Goal: Information Seeking & Learning: Learn about a topic

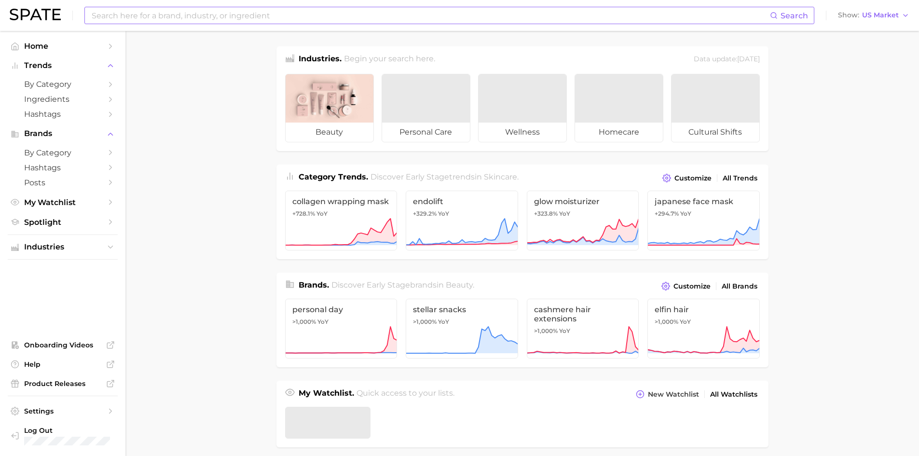
click at [161, 16] on input at bounding box center [431, 15] width 680 height 16
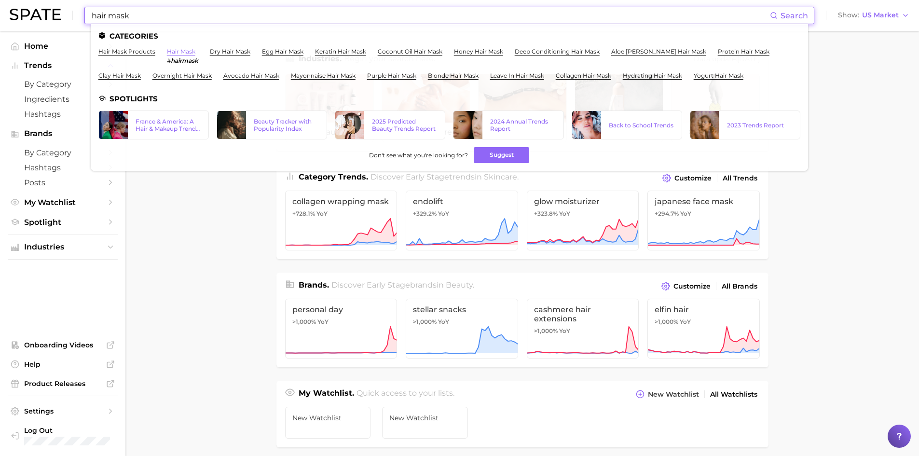
type input "hair mask"
click at [182, 52] on link "hair mask" at bounding box center [181, 51] width 28 height 7
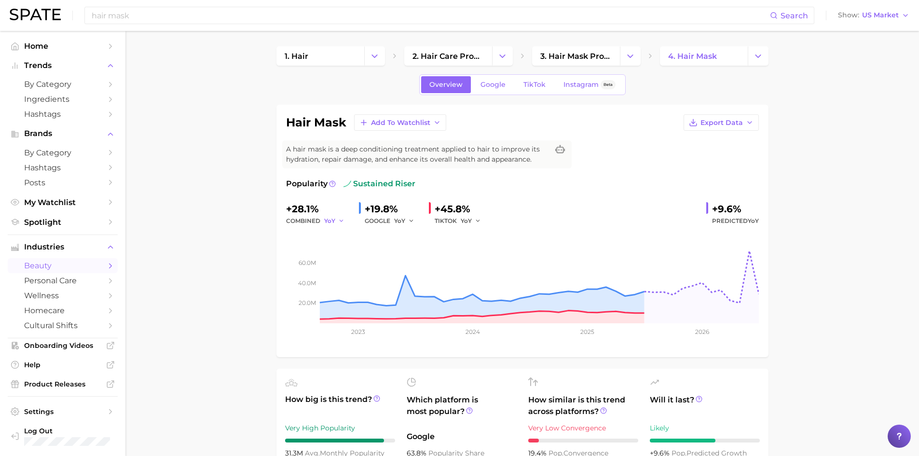
click at [340, 219] on icon "button" at bounding box center [341, 221] width 7 height 7
click at [339, 220] on icon "button" at bounding box center [341, 221] width 7 height 7
click at [340, 220] on icon "button" at bounding box center [341, 221] width 7 height 7
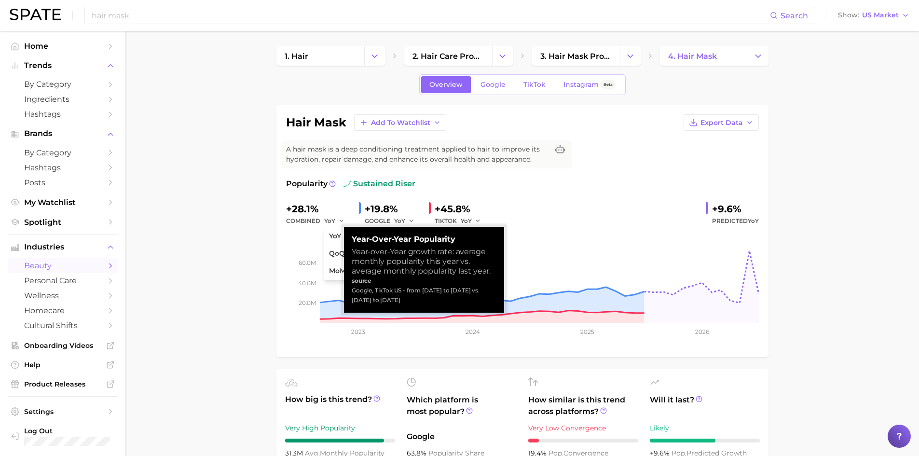
drag, startPoint x: 416, startPoint y: 304, endPoint x: 352, endPoint y: 239, distance: 90.8
click at [352, 239] on div "Year-over-Year Popularity Year-over-Year growth rate: average monthly popularit…" at bounding box center [424, 270] width 145 height 70
copy div "Year-over-Year Popularity Year-over-Year growth rate: average monthly popularit…"
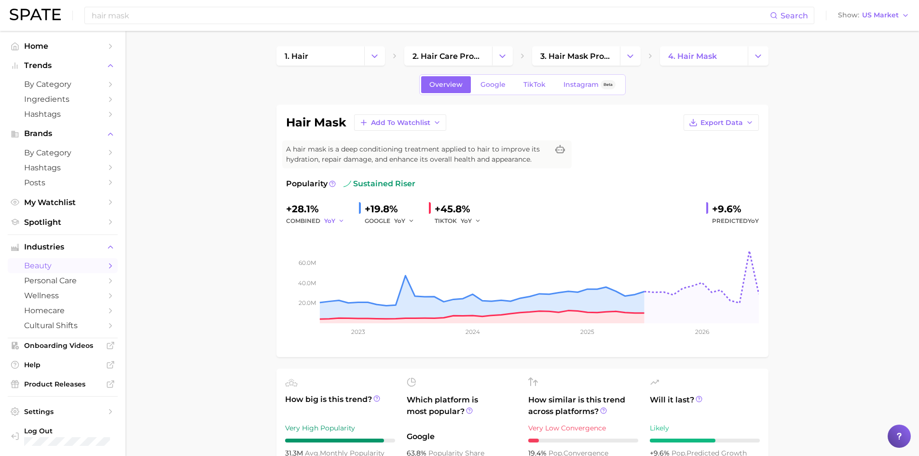
click at [340, 220] on polyline "button" at bounding box center [341, 220] width 3 height 1
click at [357, 273] on button "MoM" at bounding box center [377, 271] width 106 height 17
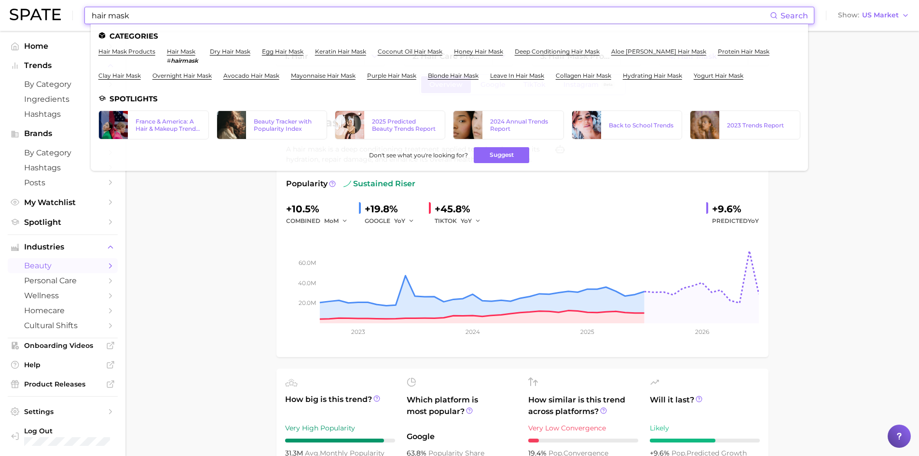
click at [149, 18] on input "hair mask" at bounding box center [431, 15] width 680 height 16
drag, startPoint x: 149, startPoint y: 18, endPoint x: 81, endPoint y: 20, distance: 68.1
click at [81, 20] on div "hair mask Search Categories hair mask products hair mask # hairmask dry hair ma…" at bounding box center [460, 15] width 900 height 31
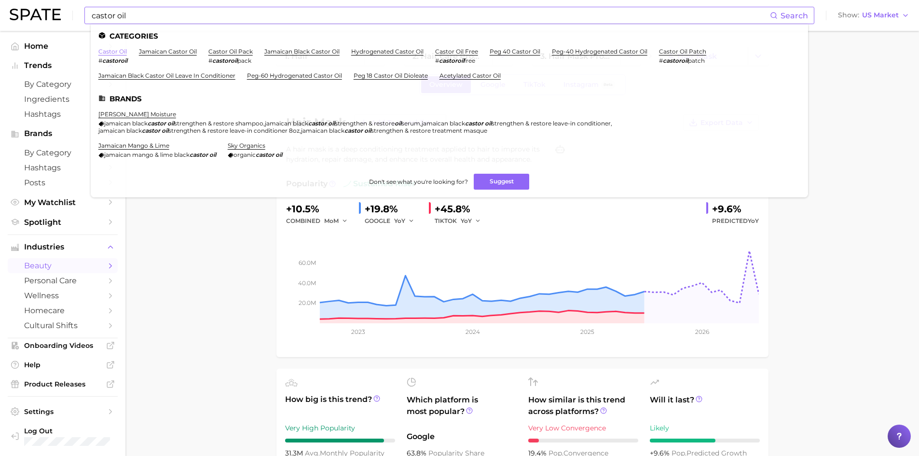
click at [114, 53] on link "castor oil" at bounding box center [112, 51] width 28 height 7
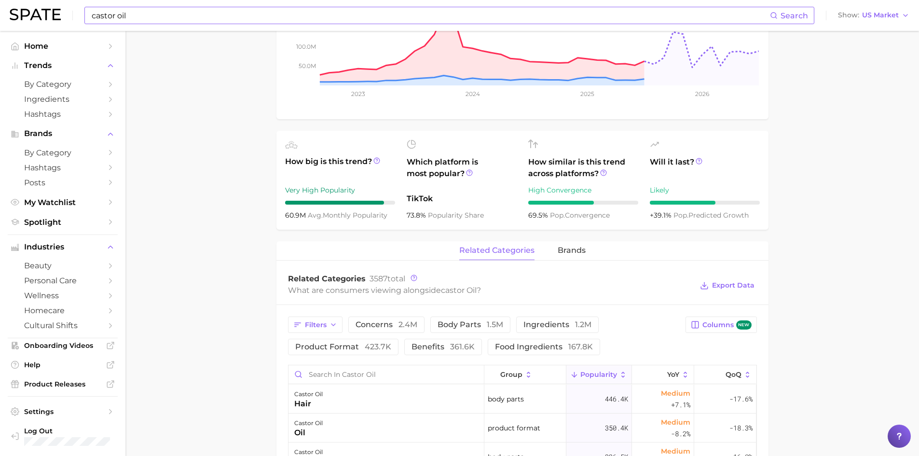
scroll to position [241, 0]
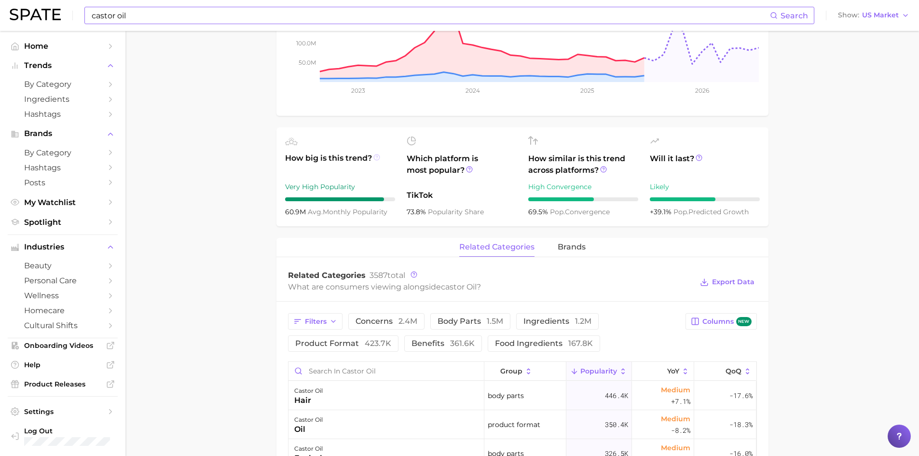
click at [377, 156] on icon at bounding box center [376, 157] width 1 height 2
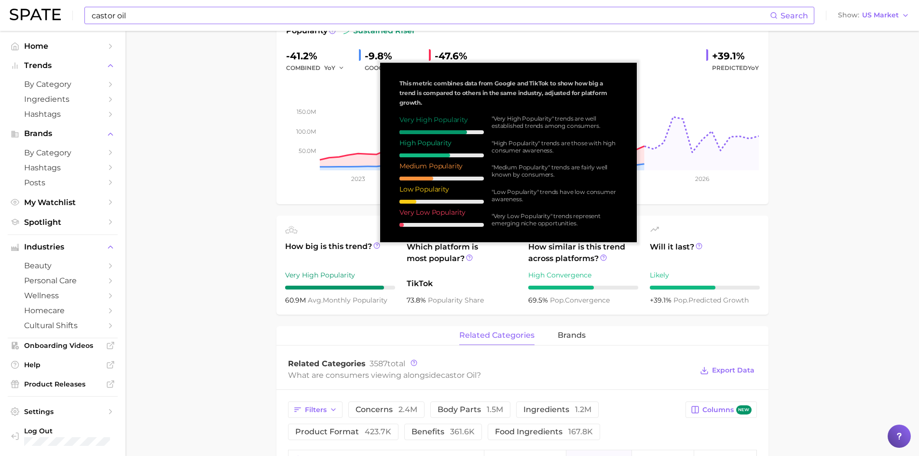
scroll to position [145, 0]
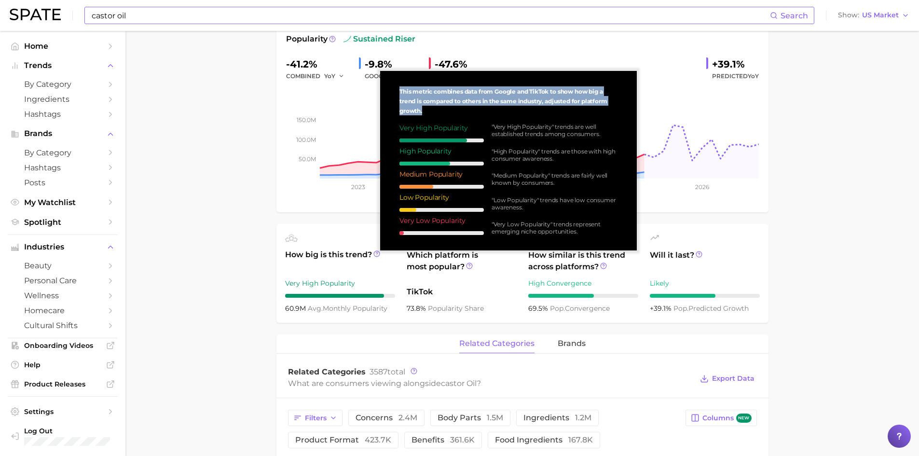
drag, startPoint x: 426, startPoint y: 111, endPoint x: 401, endPoint y: 91, distance: 32.0
click at [401, 91] on div "This metric combines data from Google and TikTok to show how big a trend is com…" at bounding box center [508, 161] width 241 height 164
copy span "This metric combines data from Google and TikTok to show how big a trend is com…"
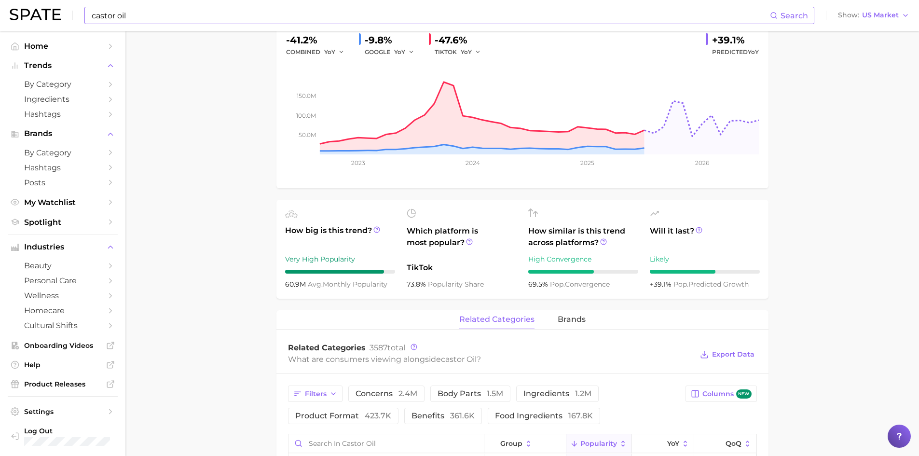
scroll to position [241, 0]
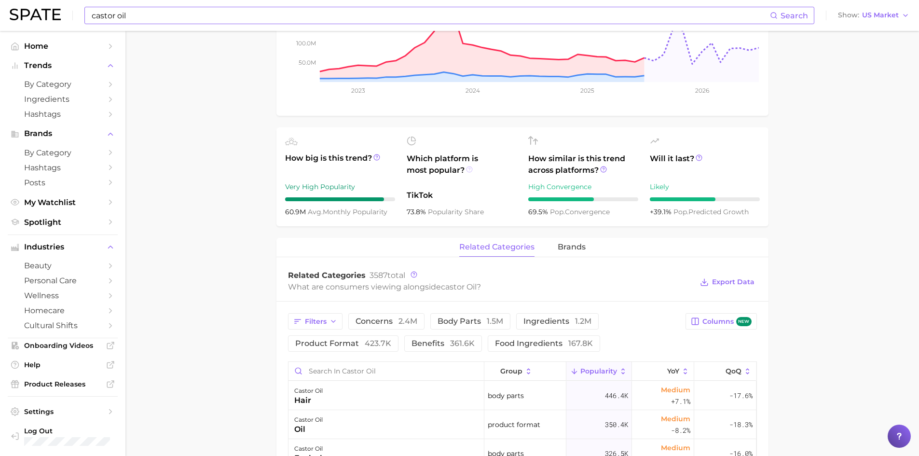
click at [471, 170] on icon at bounding box center [469, 169] width 7 height 7
click at [469, 168] on icon at bounding box center [469, 169] width 7 height 7
click at [603, 172] on circle at bounding box center [604, 170] width 6 height 6
click at [470, 169] on icon at bounding box center [469, 169] width 7 height 7
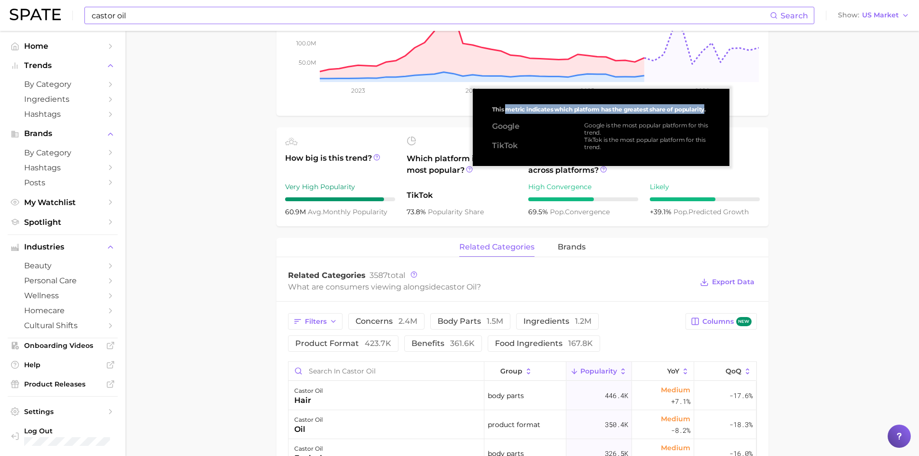
drag, startPoint x: 580, startPoint y: 106, endPoint x: 708, endPoint y: 108, distance: 128.4
click at [706, 108] on span "This metric indicates which platform has the greatest share of popularity." at bounding box center [599, 109] width 214 height 7
click at [592, 110] on span "This metric indicates which platform has the greatest share of popularity." at bounding box center [599, 109] width 214 height 7
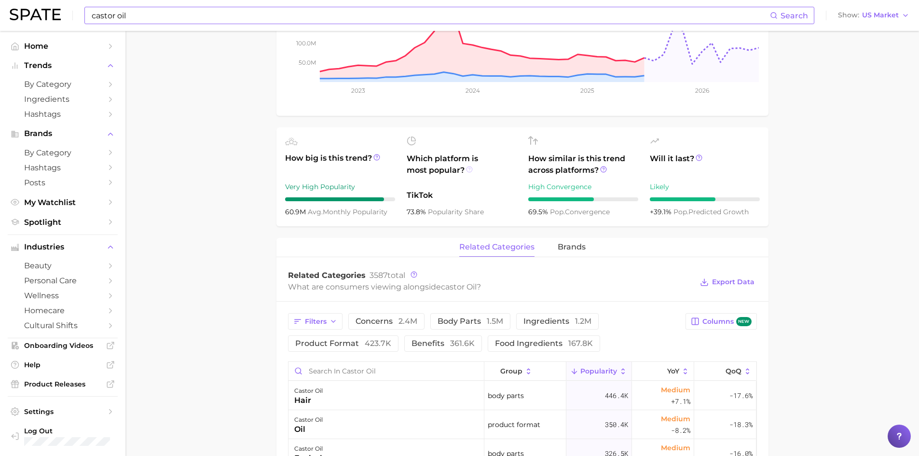
click at [468, 169] on icon at bounding box center [469, 169] width 7 height 7
click at [121, 11] on input "castor oil" at bounding box center [431, 15] width 680 height 16
click at [122, 14] on input "castor oacne il" at bounding box center [431, 15] width 680 height 16
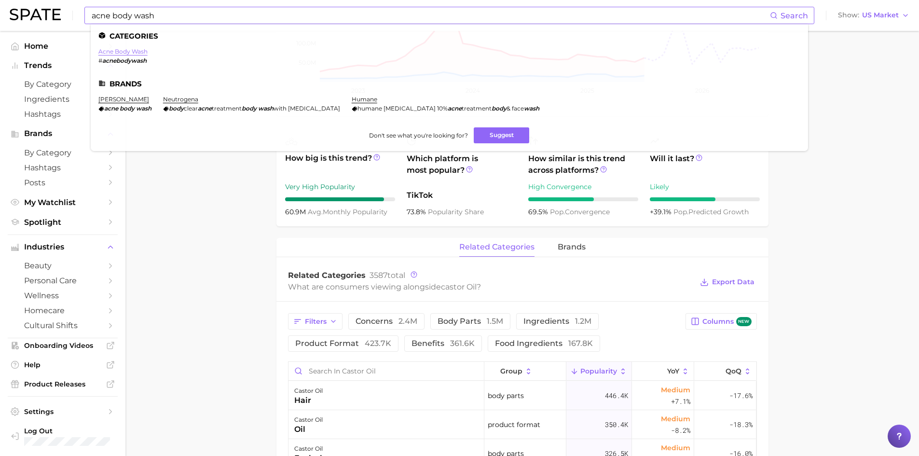
click at [134, 52] on link "acne body wash" at bounding box center [122, 51] width 49 height 7
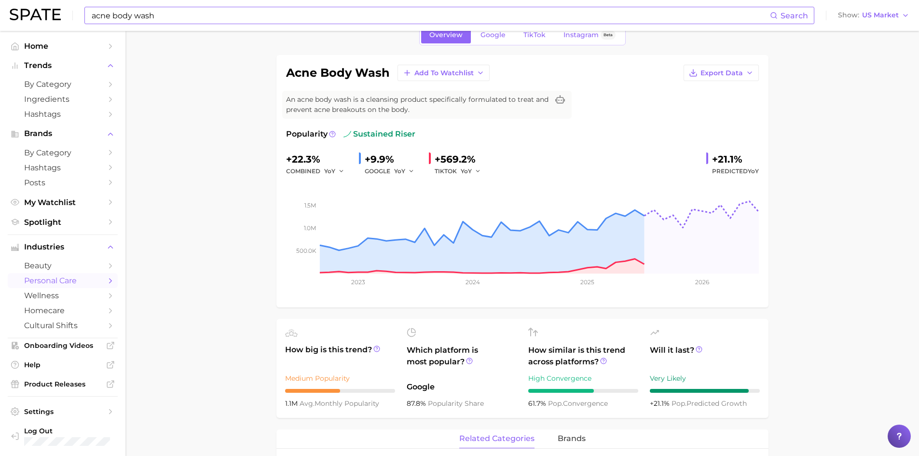
scroll to position [97, 0]
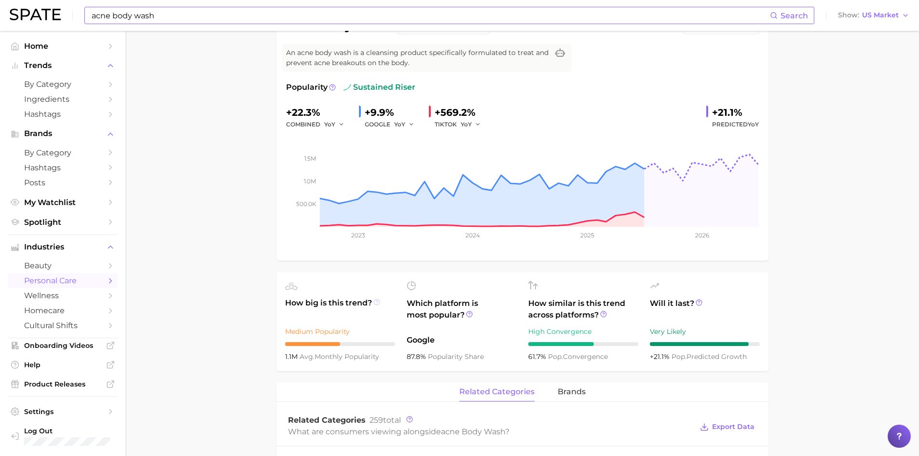
click at [378, 303] on icon at bounding box center [377, 302] width 7 height 7
click at [378, 300] on icon at bounding box center [377, 302] width 7 height 7
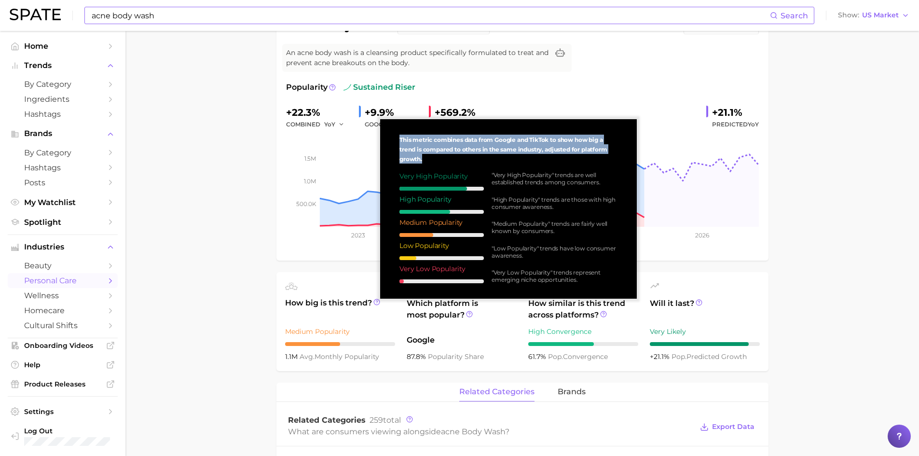
drag, startPoint x: 426, startPoint y: 160, endPoint x: 400, endPoint y: 140, distance: 32.7
click at [400, 140] on div "This metric combines data from Google and TikTok to show how big a trend is com…" at bounding box center [508, 209] width 241 height 164
copy span "This metric combines data from Google and TikTok to show how big a trend is com…"
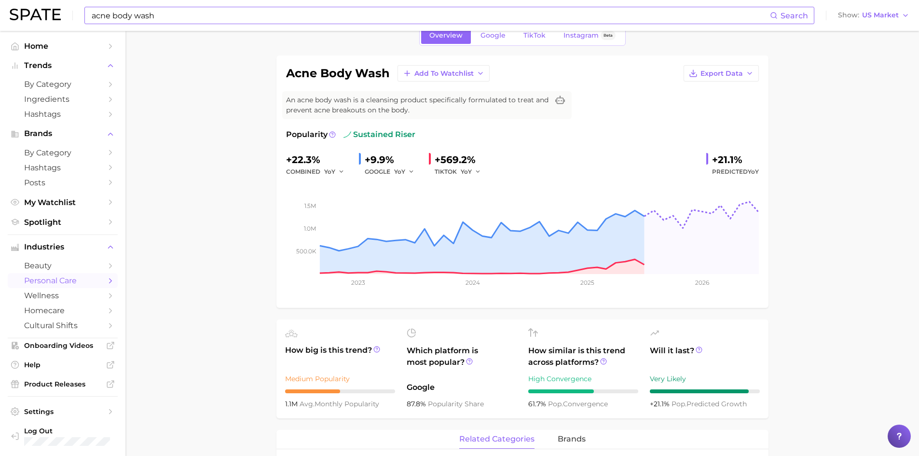
scroll to position [0, 0]
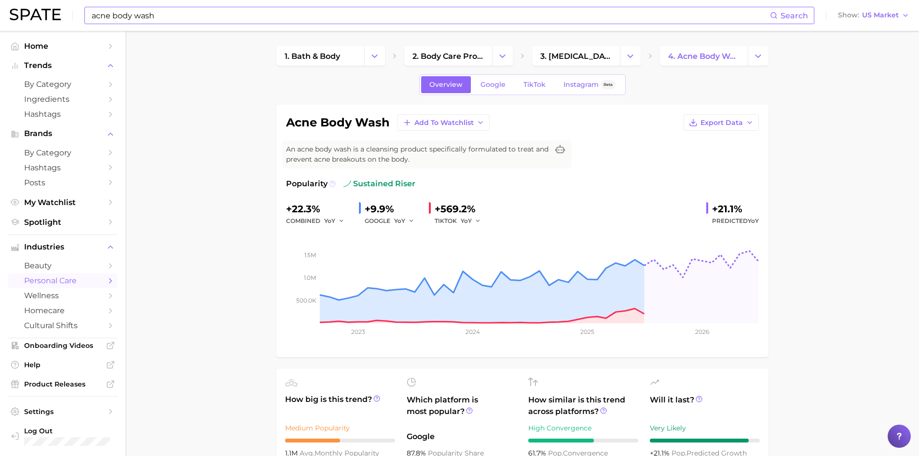
click at [332, 183] on icon at bounding box center [332, 183] width 7 height 7
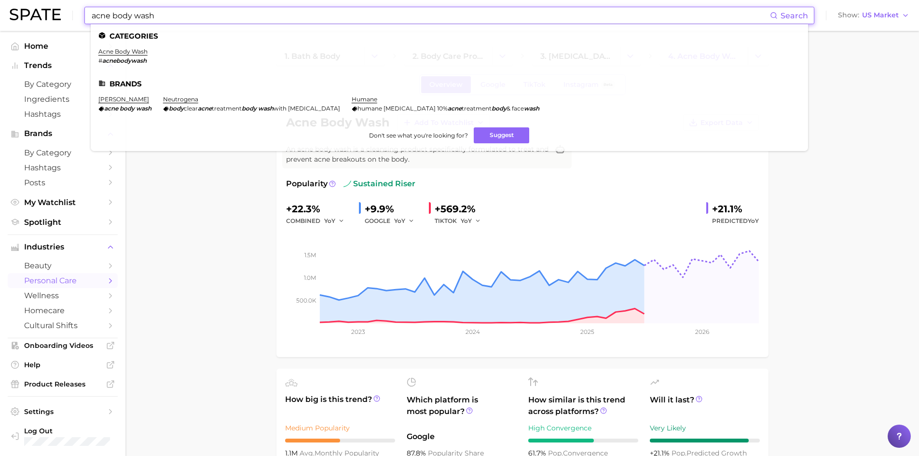
drag, startPoint x: 111, startPoint y: 15, endPoint x: 59, endPoint y: 8, distance: 52.6
click at [59, 8] on div "acne body wash Search Categories acne body wash # acnebodywash Brands murad acn…" at bounding box center [460, 15] width 900 height 31
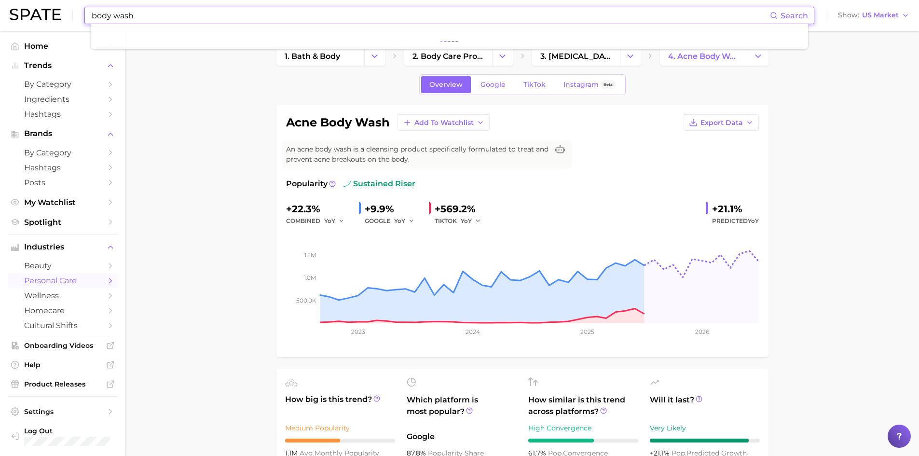
type input "body wash"
